Goal: Contribute content: Add original content to the website for others to see

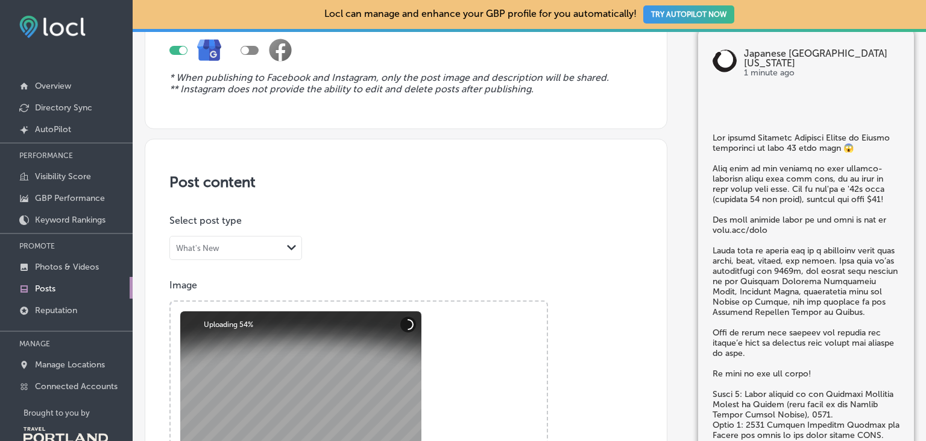
scroll to position [139, 0]
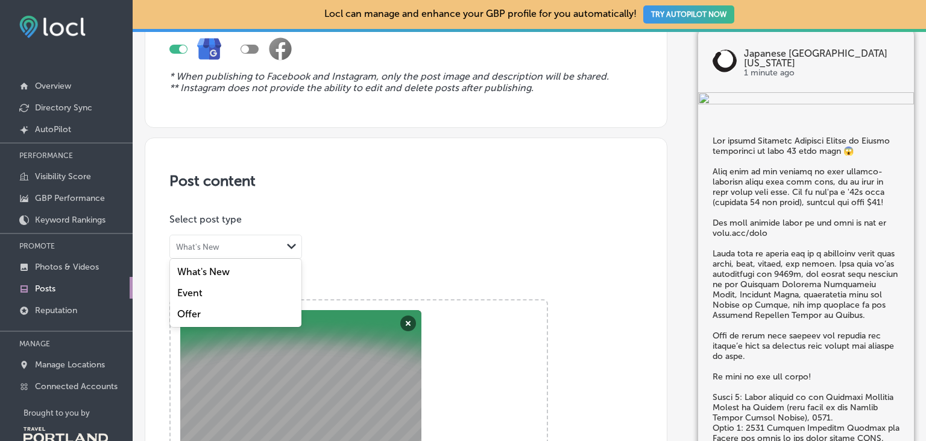
click at [279, 248] on div "What's New" at bounding box center [226, 246] width 112 height 11
click at [252, 293] on div "Event" at bounding box center [235, 292] width 131 height 21
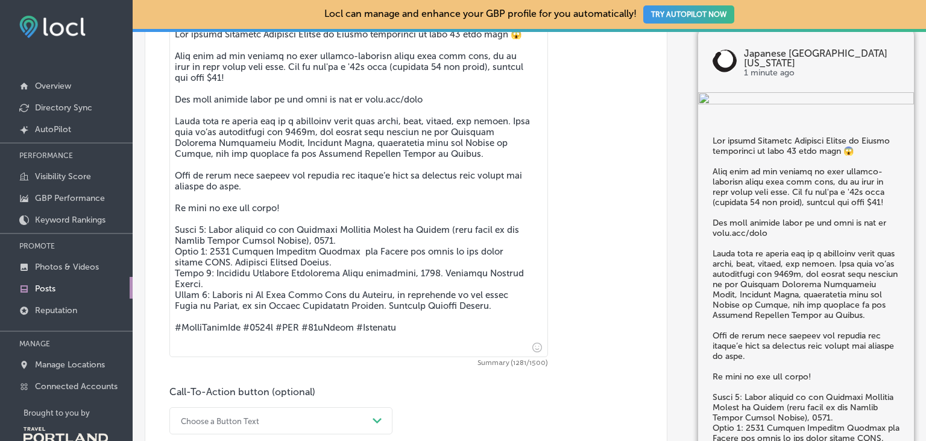
scroll to position [695, 0]
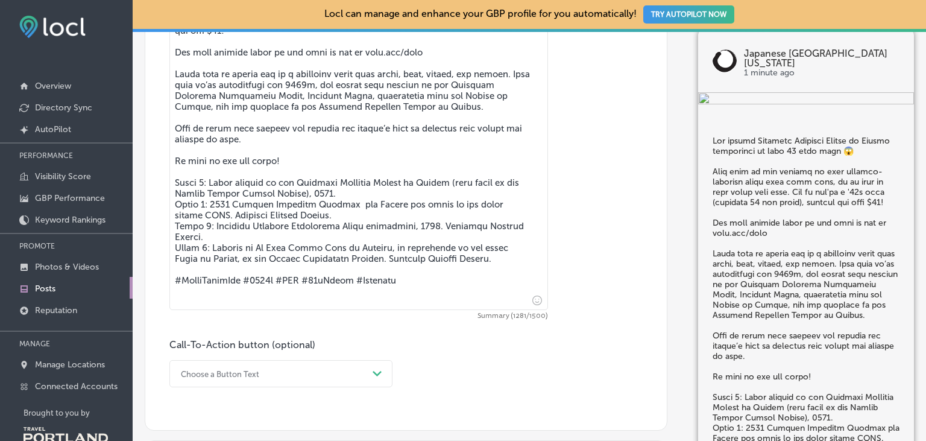
drag, startPoint x: 398, startPoint y: 298, endPoint x: 151, endPoint y: 291, distance: 247.4
click at [169, 291] on textarea at bounding box center [358, 142] width 379 height 333
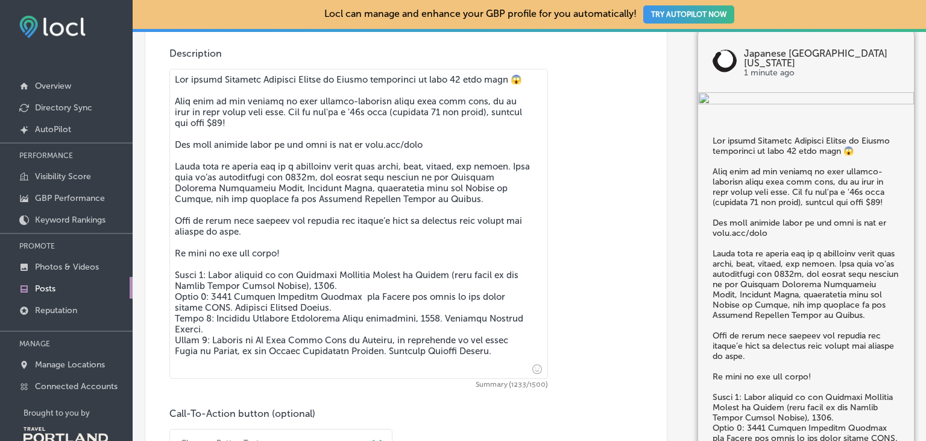
scroll to position [532, 0]
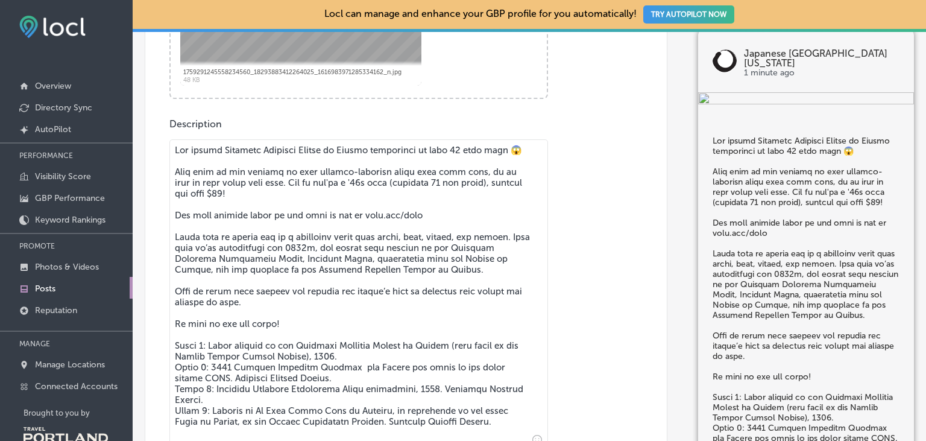
drag, startPoint x: 423, startPoint y: 227, endPoint x: 84, endPoint y: 228, distance: 339.5
click at [169, 228] on textarea at bounding box center [358, 294] width 379 height 310
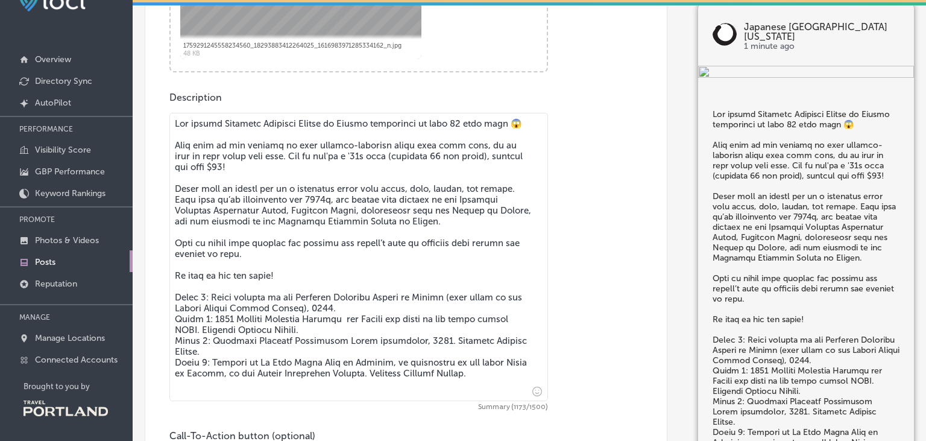
scroll to position [810, 0]
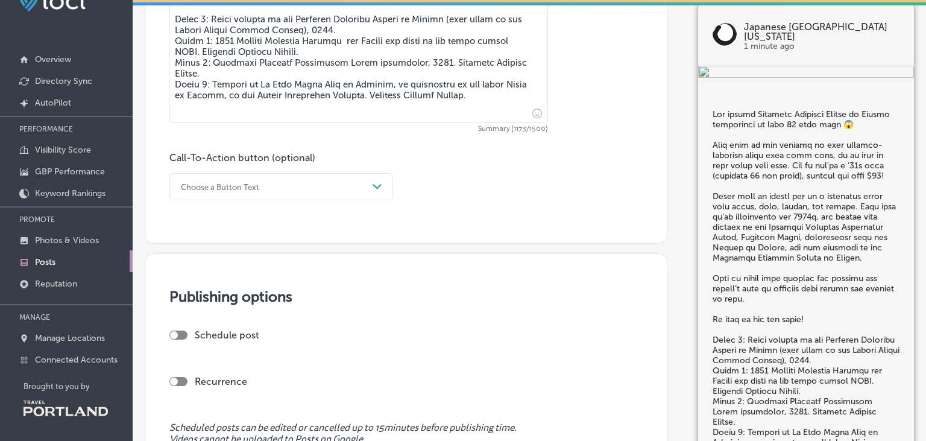
type textarea "Lor ipsumd Sitametc Adipisci Elitse do Eiusmo temporinci ut labo 18 etdo magn 😱…"
click at [185, 194] on div "Choose a Button Text" at bounding box center [271, 186] width 193 height 19
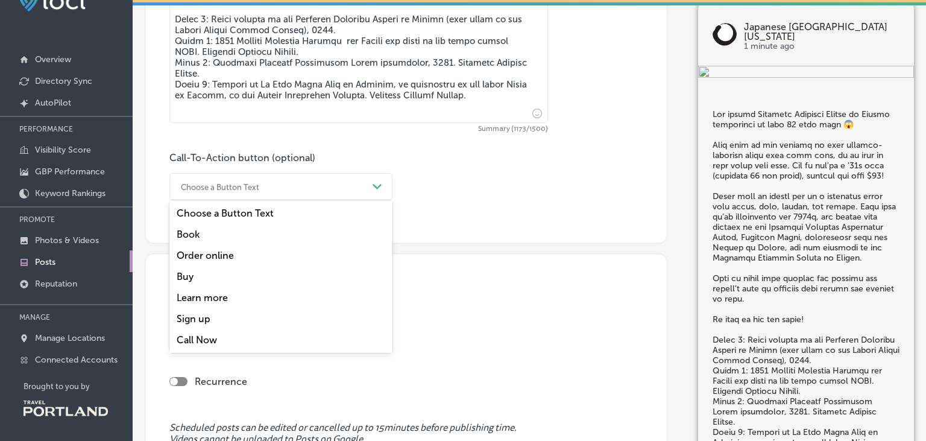
click at [189, 321] on div "Sign up" at bounding box center [280, 318] width 223 height 21
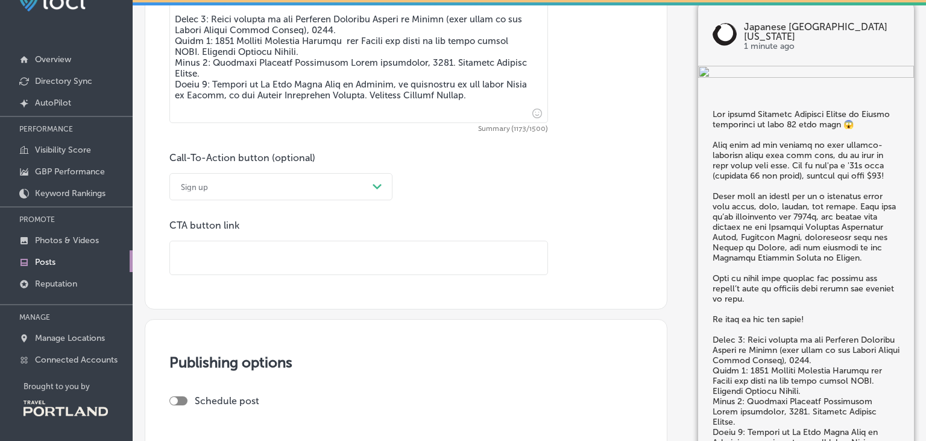
click at [187, 262] on input "text" at bounding box center [358, 257] width 377 height 33
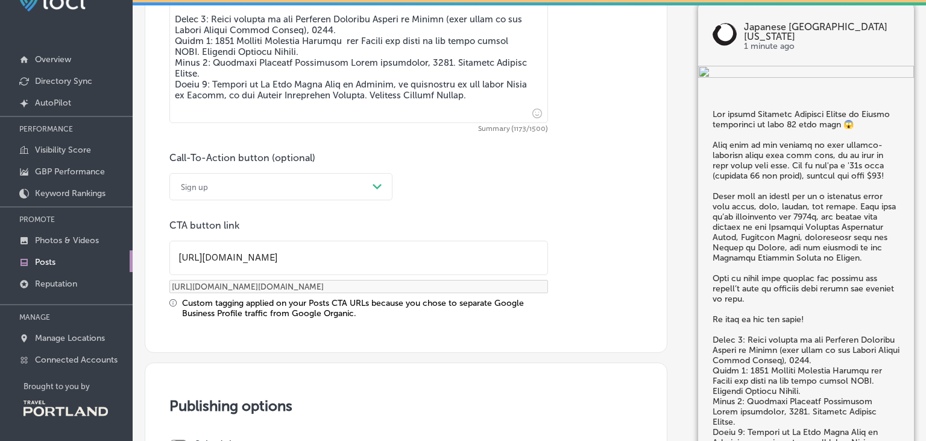
type input "[URL][DOMAIN_NAME]"
type input "[URL][DOMAIN_NAME][DOMAIN_NAME]"
type input "[URL][DOMAIN_NAME]"
type input "[URL][DOMAIN_NAME][DOMAIN_NAME]"
type input "[URL][DOMAIN_NAME]"
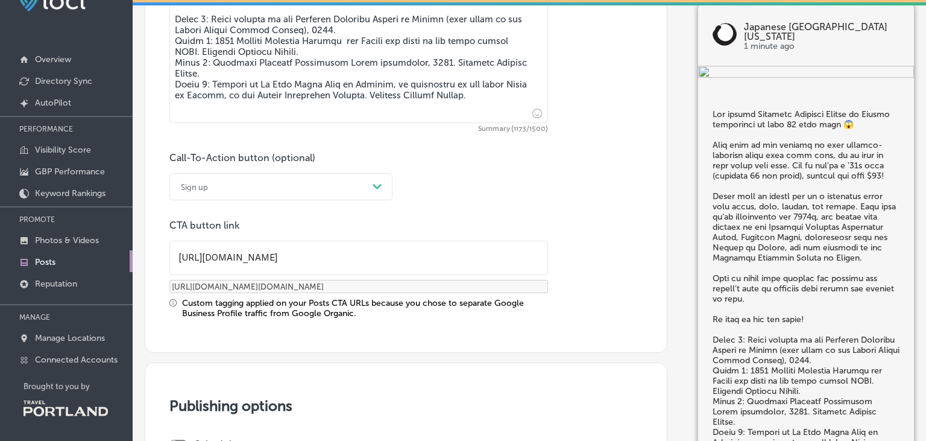
type input "[URL][DOMAIN_NAME][DOMAIN_NAME]"
type input "[URL][DOMAIN_NAME]"
type input "[URL][DOMAIN_NAME][DOMAIN_NAME]"
type input "[URL][DOMAIN_NAME]"
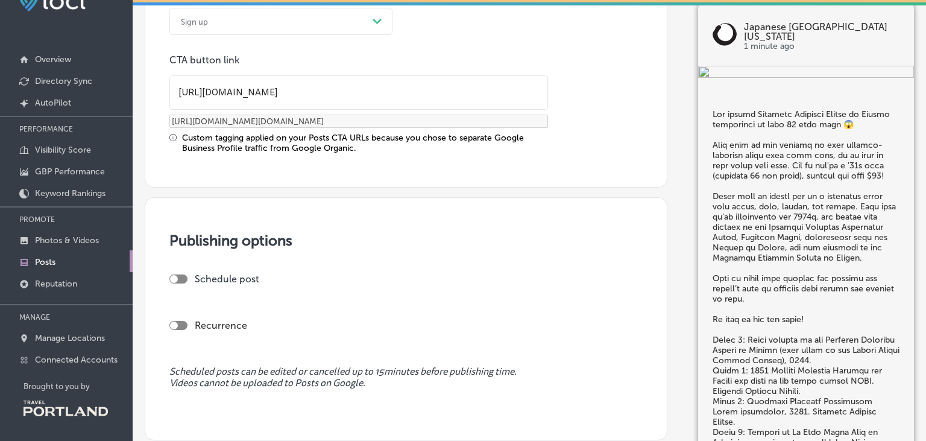
scroll to position [1199, 0]
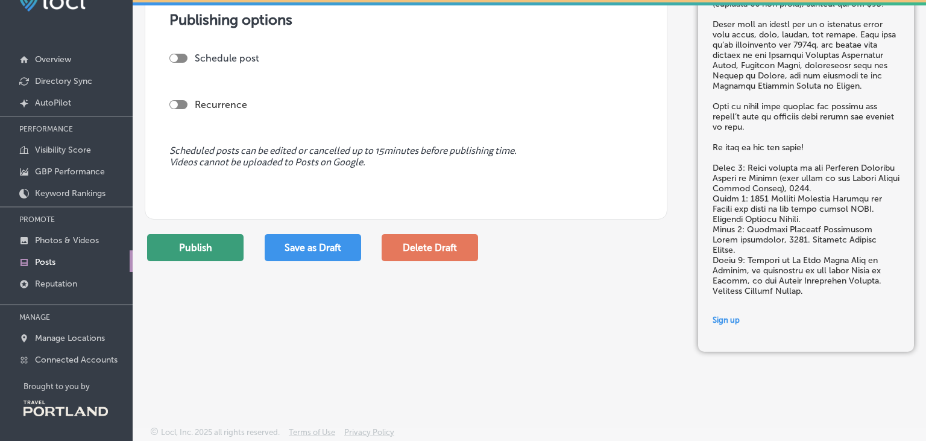
click at [219, 253] on button "Publish" at bounding box center [195, 247] width 96 height 27
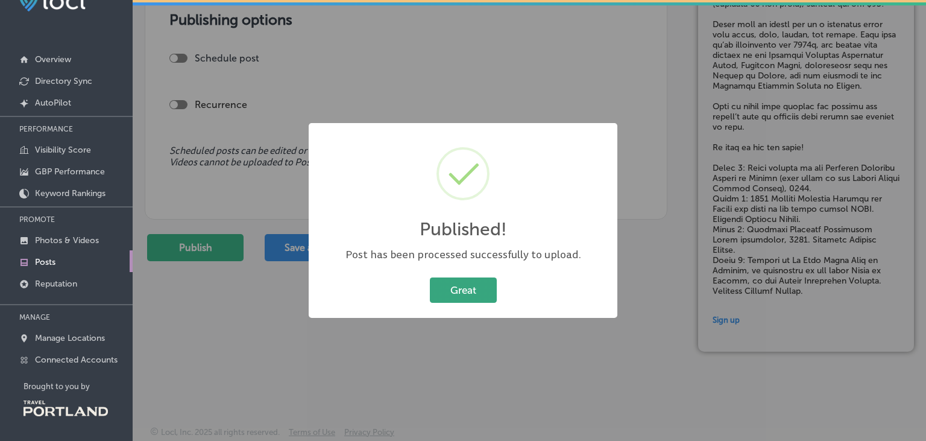
click at [478, 286] on button "Great" at bounding box center [463, 289] width 67 height 25
